Goal: Book appointment/travel/reservation

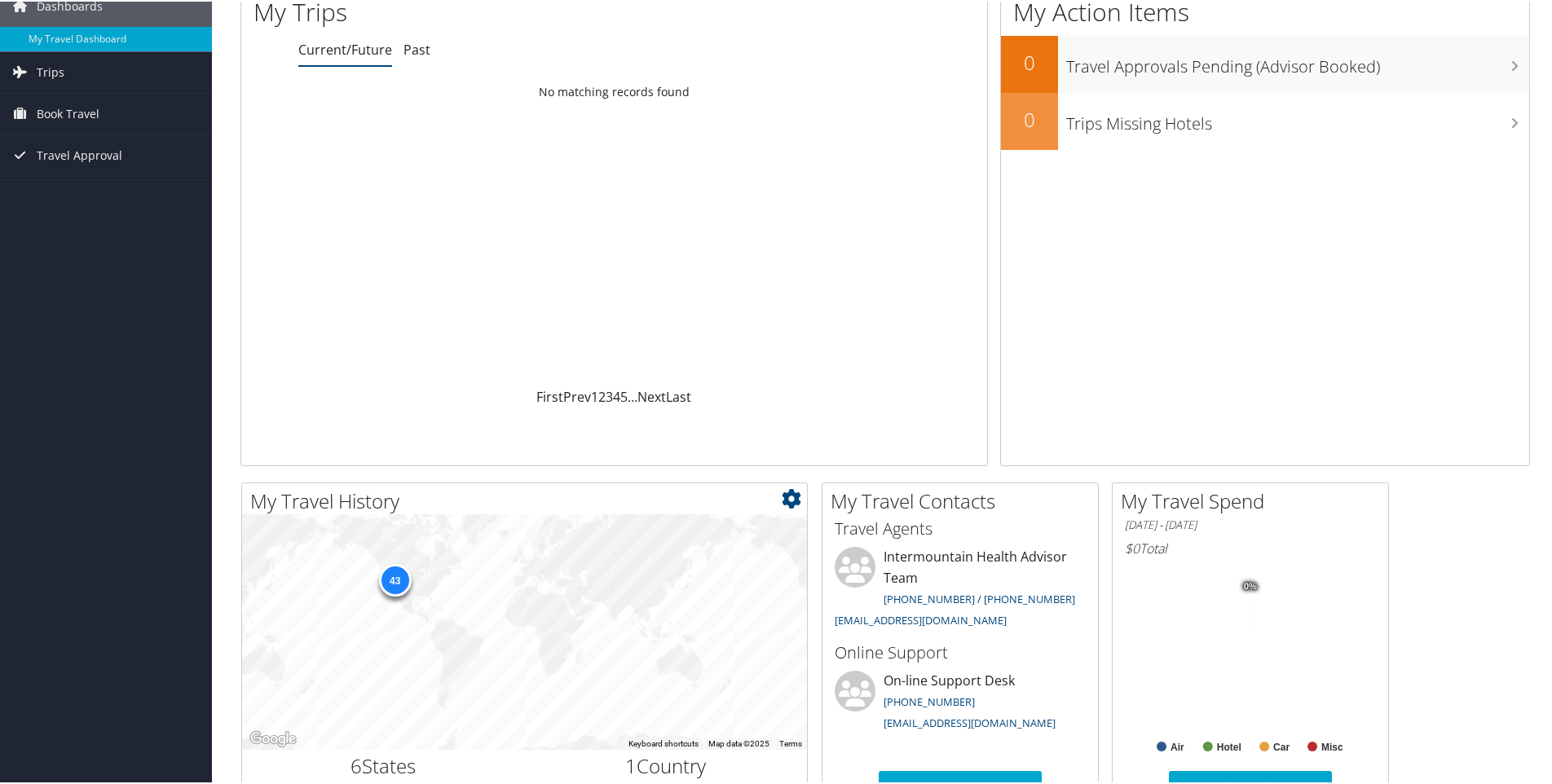
scroll to position [75, 0]
click at [68, 112] on span "Book Travel" at bounding box center [68, 110] width 63 height 41
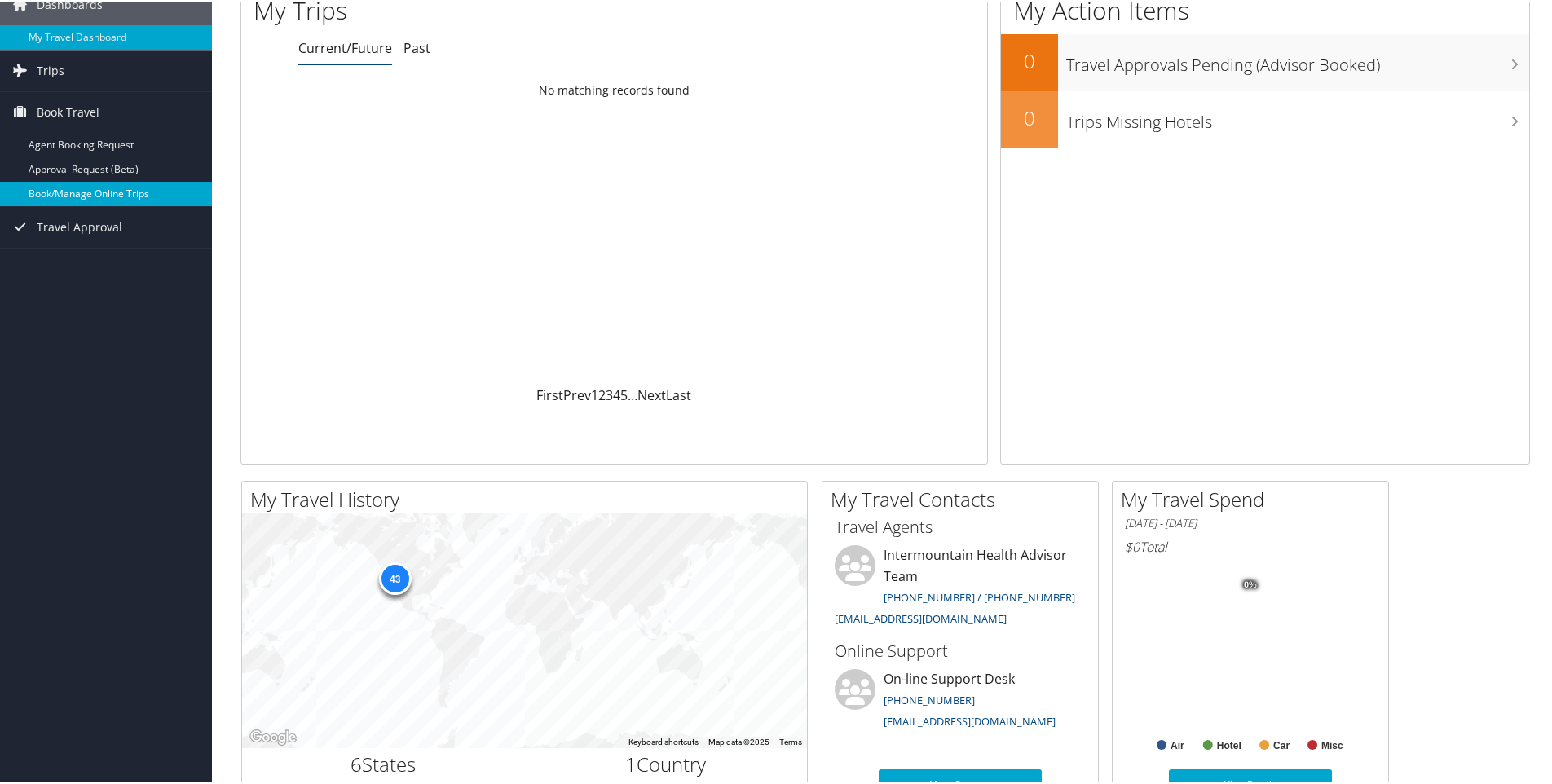
click at [79, 195] on link "Book/Manage Online Trips" at bounding box center [106, 192] width 212 height 24
